Goal: Browse casually: Explore the website without a specific task or goal

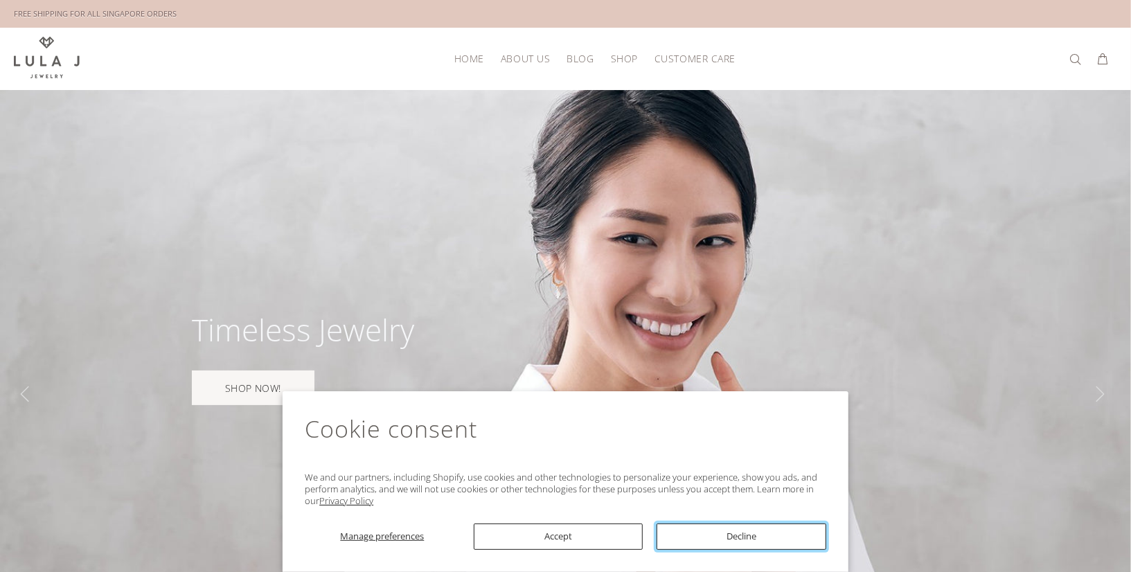
click at [745, 535] on button "Decline" at bounding box center [742, 537] width 170 height 26
